Goal: Transaction & Acquisition: Purchase product/service

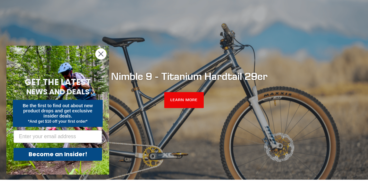
scroll to position [50, 0]
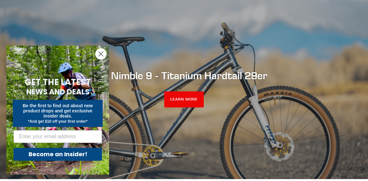
click at [102, 55] on circle "Close dialog" at bounding box center [101, 54] width 11 height 11
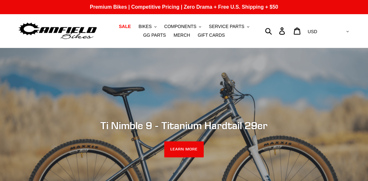
scroll to position [0, 0]
click at [139, 26] on span "BIKES" at bounding box center [145, 26] width 13 height 5
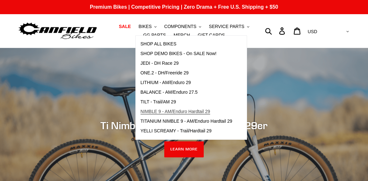
click at [136, 108] on link "NIMBLE 9 - AM/Enduro Hardtail 29" at bounding box center [187, 112] width 102 height 10
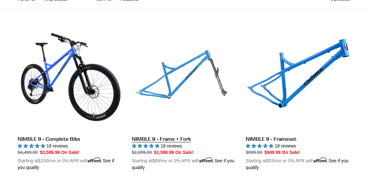
scroll to position [168, 0]
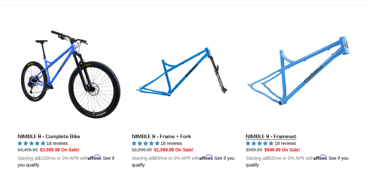
click at [288, 80] on link "NIMBLE 9 - Frameset" at bounding box center [298, 95] width 105 height 145
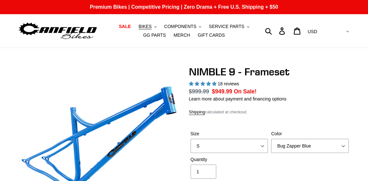
select select "highest-rating"
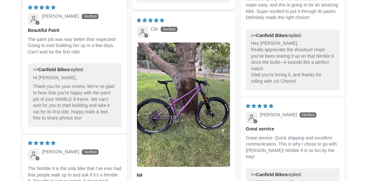
scroll to position [1343, 0]
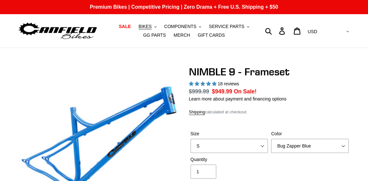
select select "highest-rating"
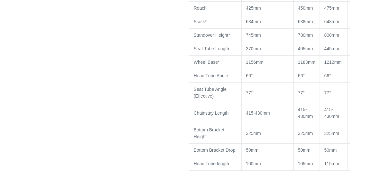
scroll to position [583, 0]
